Goal: Transaction & Acquisition: Subscribe to service/newsletter

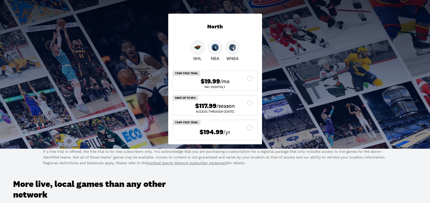
scroll to position [109, 0]
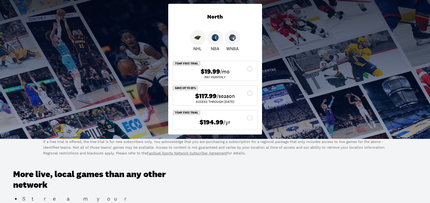
click at [217, 95] on span "/season" at bounding box center [225, 96] width 18 height 8
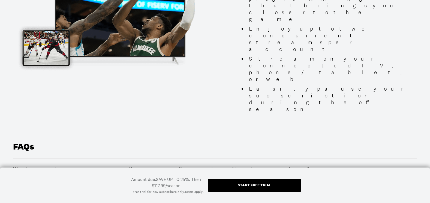
scroll to position [572, 0]
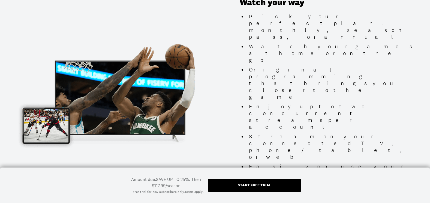
scroll to position [518, 0]
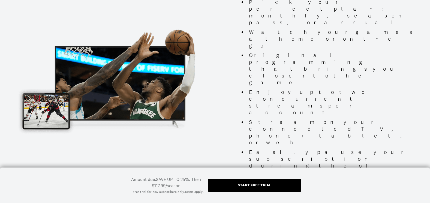
click at [265, 183] on div "Start free trial" at bounding box center [255, 185] width 34 height 4
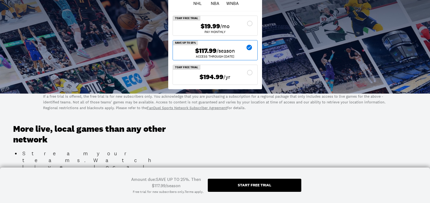
scroll to position [164, 0]
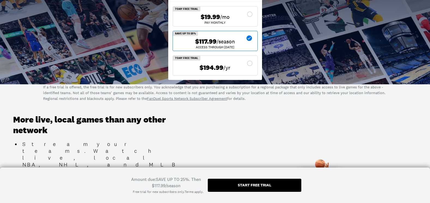
click at [224, 41] on span "/season" at bounding box center [225, 42] width 18 height 8
click at [217, 39] on span "/season" at bounding box center [225, 42] width 18 height 8
click at [230, 40] on span "/season" at bounding box center [225, 42] width 18 height 8
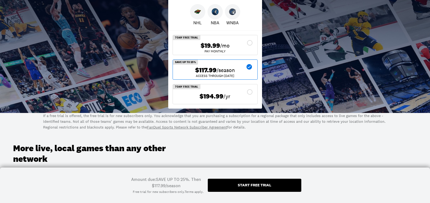
scroll to position [136, 0]
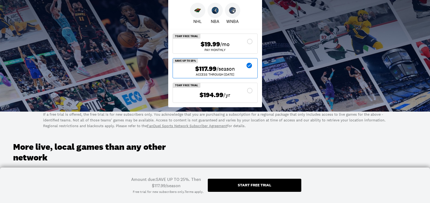
click at [209, 67] on span "$117.99" at bounding box center [205, 69] width 21 height 8
click at [186, 61] on div "SAVE UP TO 25%" at bounding box center [185, 60] width 25 height 5
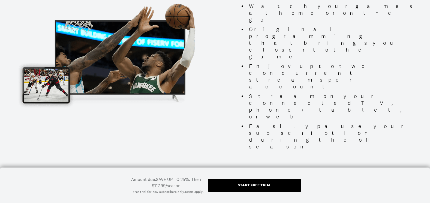
scroll to position [545, 0]
